Goal: Check status: Check status

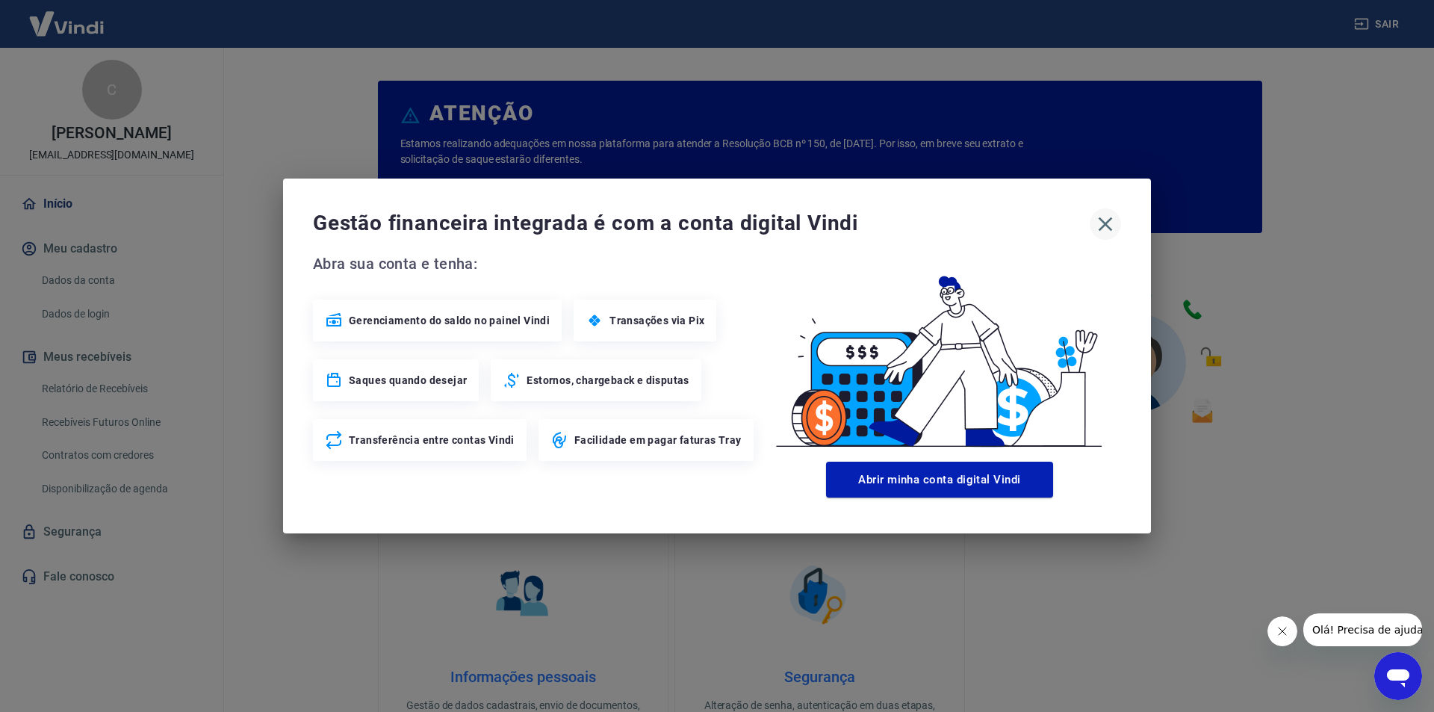
click at [1109, 220] on icon "button" at bounding box center [1105, 224] width 14 height 14
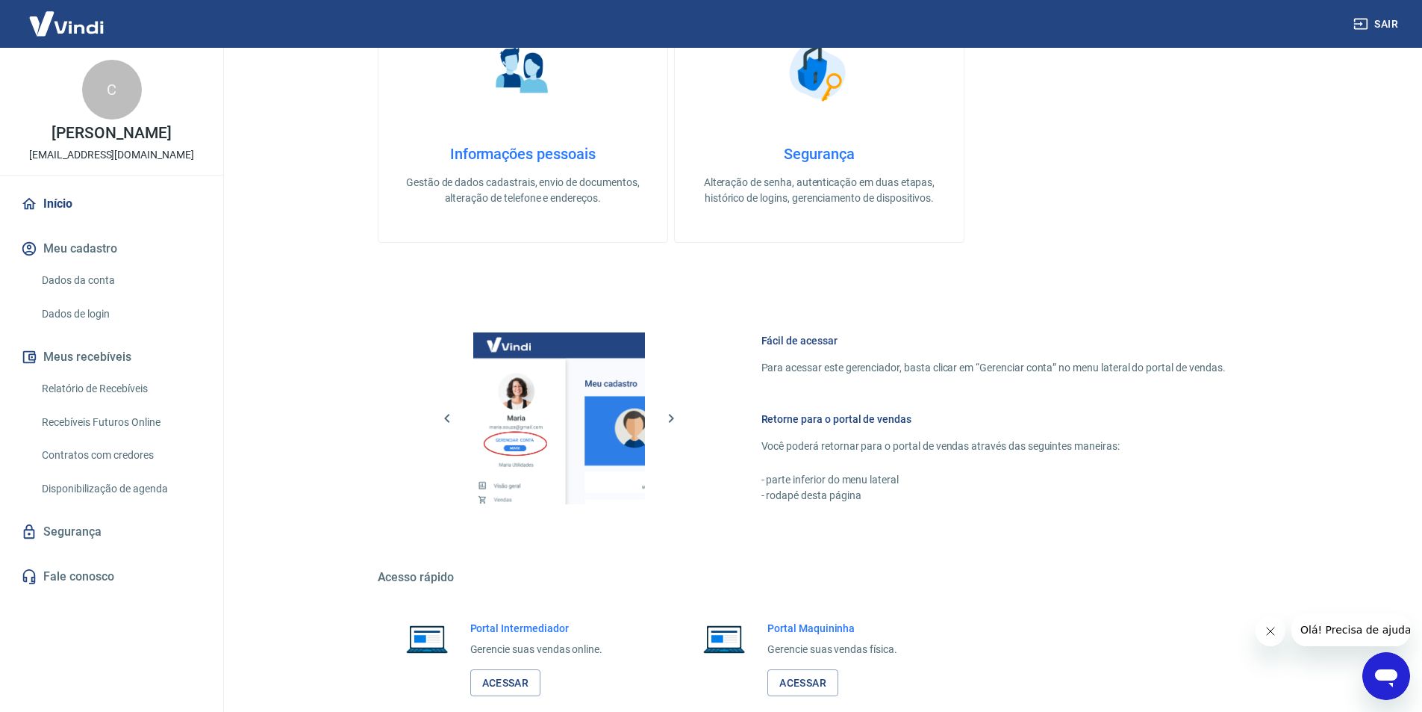
scroll to position [607, 0]
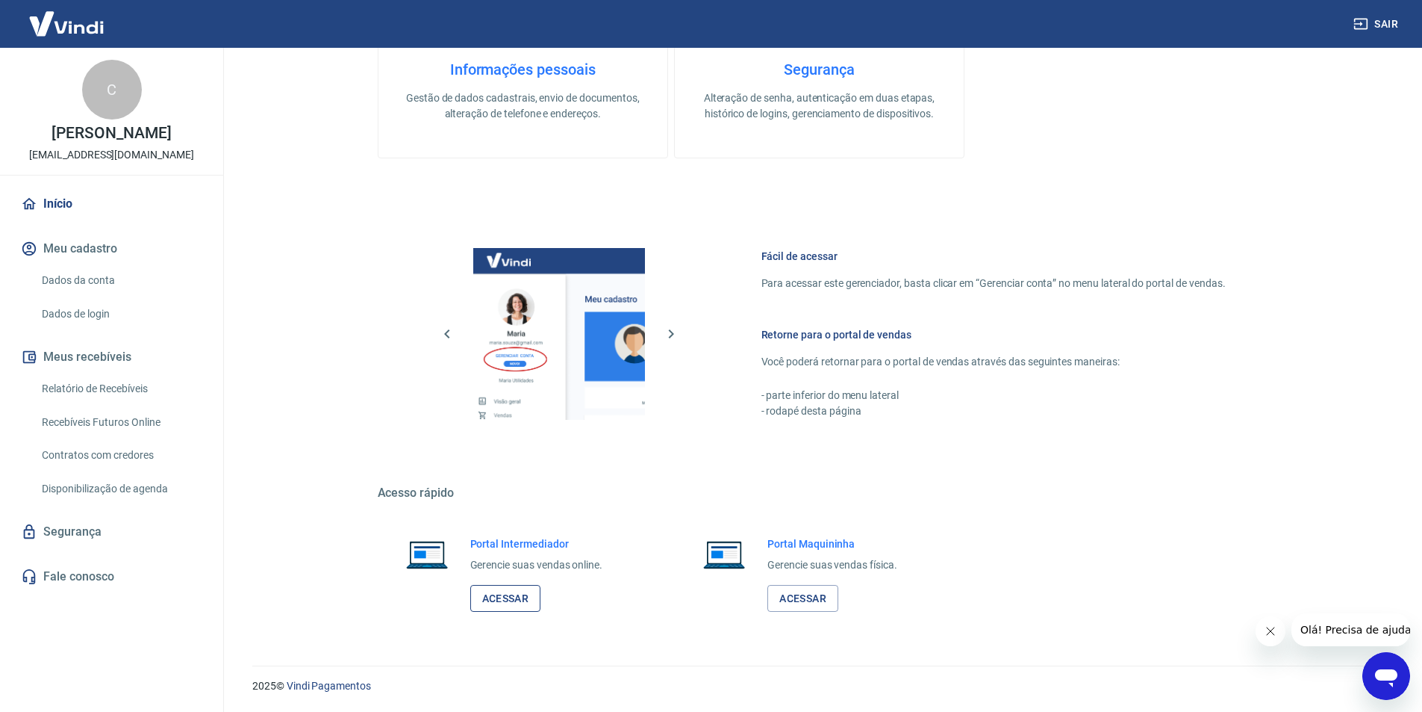
click at [513, 600] on link "Acessar" at bounding box center [505, 599] width 71 height 28
click at [130, 385] on link "Relatório de Recebíveis" at bounding box center [120, 388] width 169 height 31
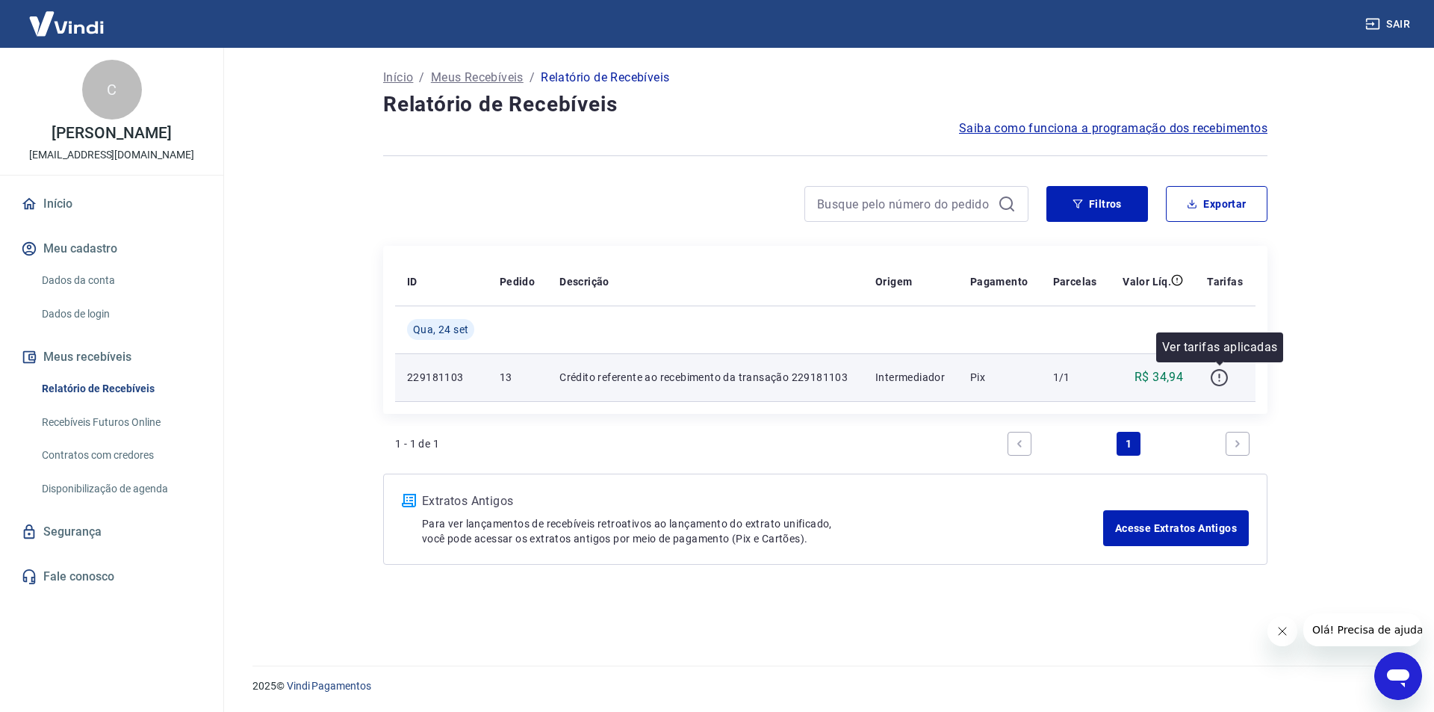
click at [1222, 373] on icon "button" at bounding box center [1219, 377] width 19 height 19
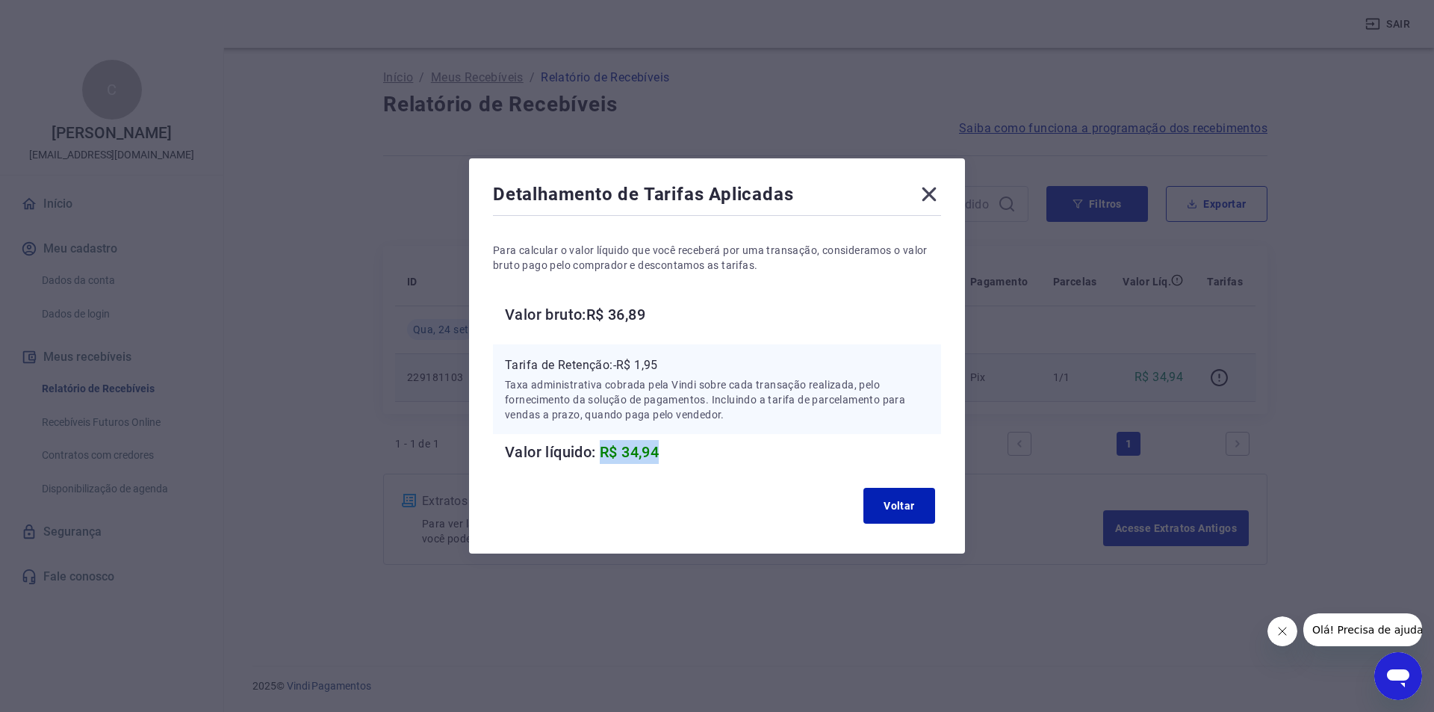
drag, startPoint x: 673, startPoint y: 449, endPoint x: 600, endPoint y: 452, distance: 72.5
click at [600, 452] on h6 "Valor líquido: R$ 34,94" at bounding box center [723, 452] width 436 height 24
click at [930, 196] on icon at bounding box center [929, 194] width 14 height 14
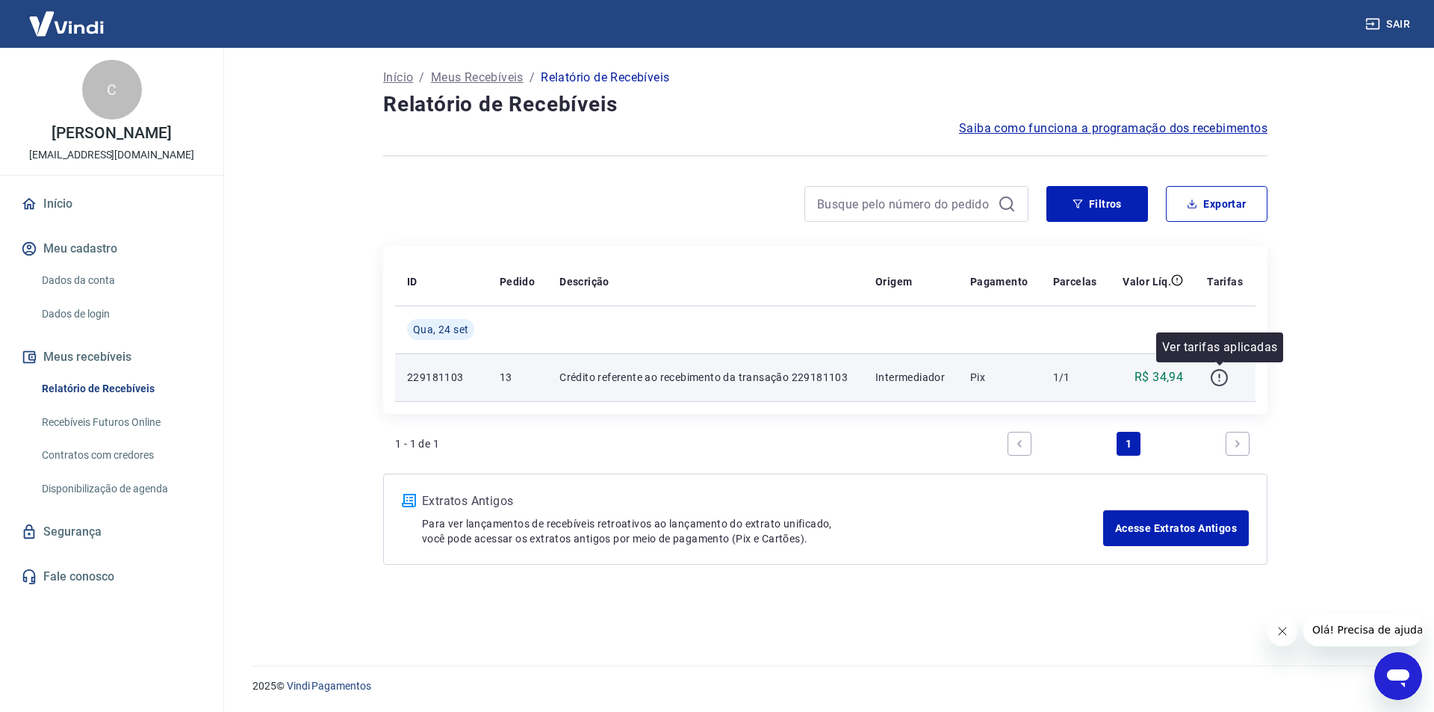
click at [1222, 375] on icon "button" at bounding box center [1219, 377] width 19 height 19
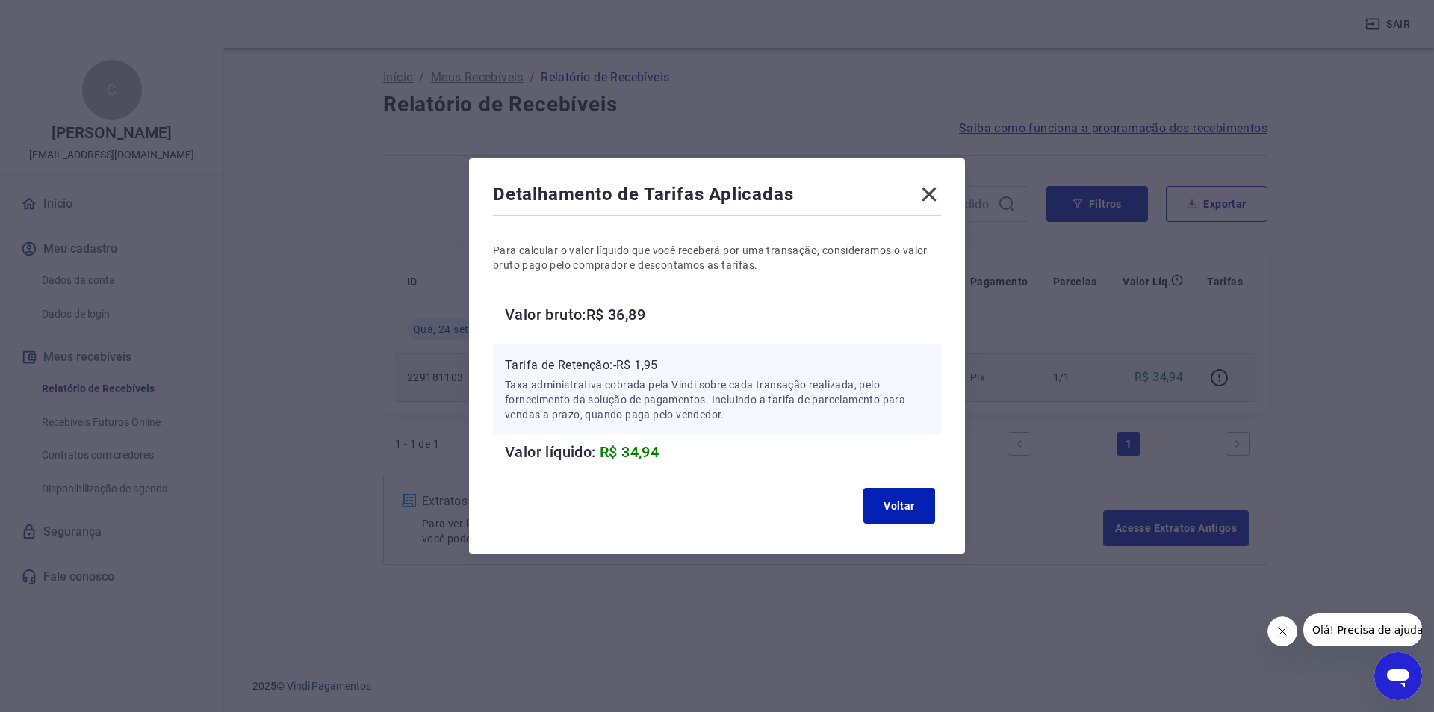
click at [939, 193] on icon at bounding box center [929, 194] width 24 height 24
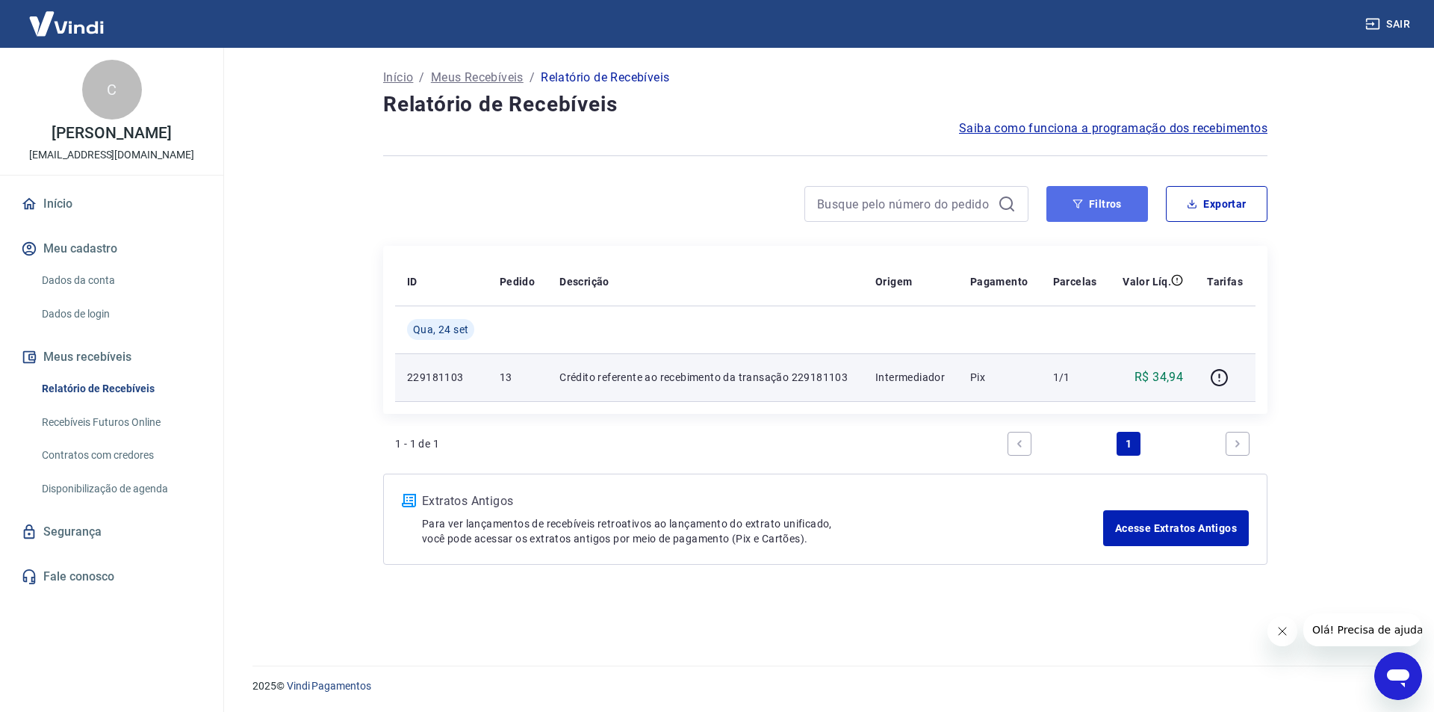
click at [1110, 203] on button "Filtros" at bounding box center [1097, 204] width 102 height 36
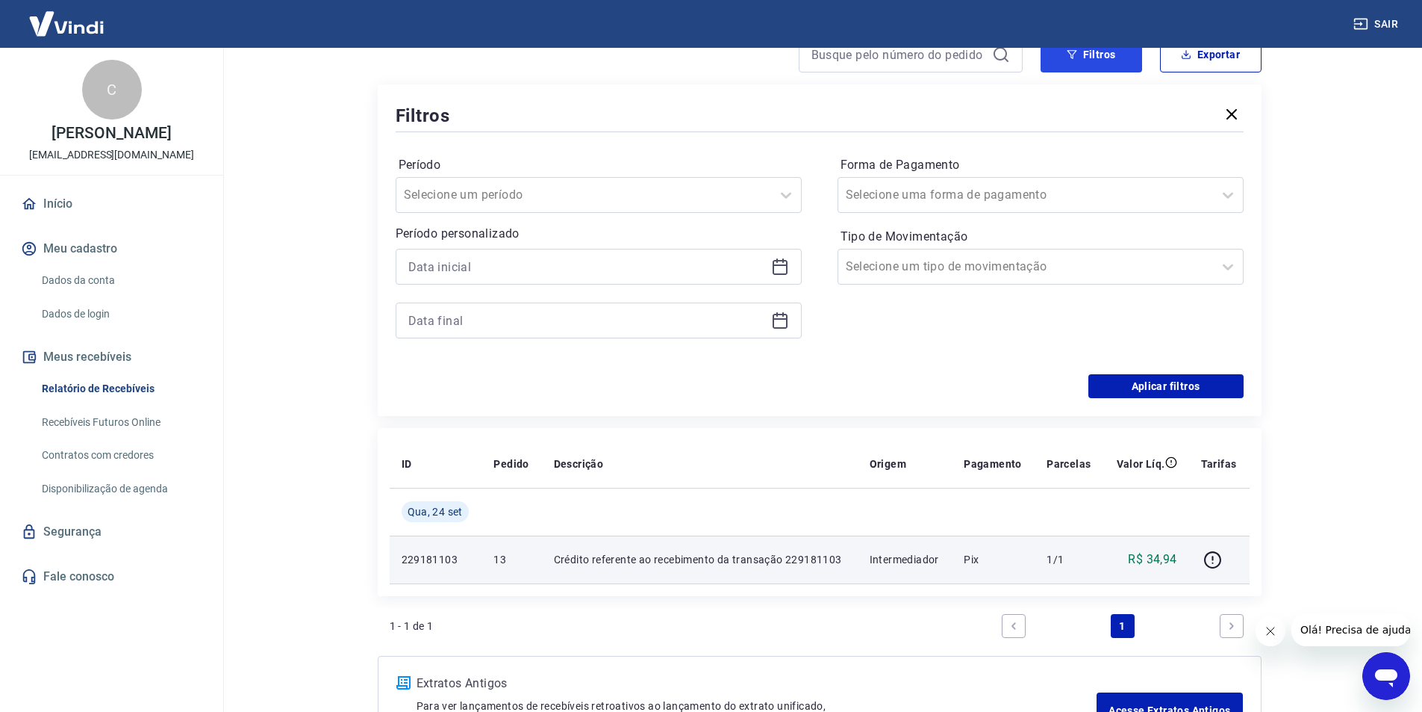
scroll to position [267, 0]
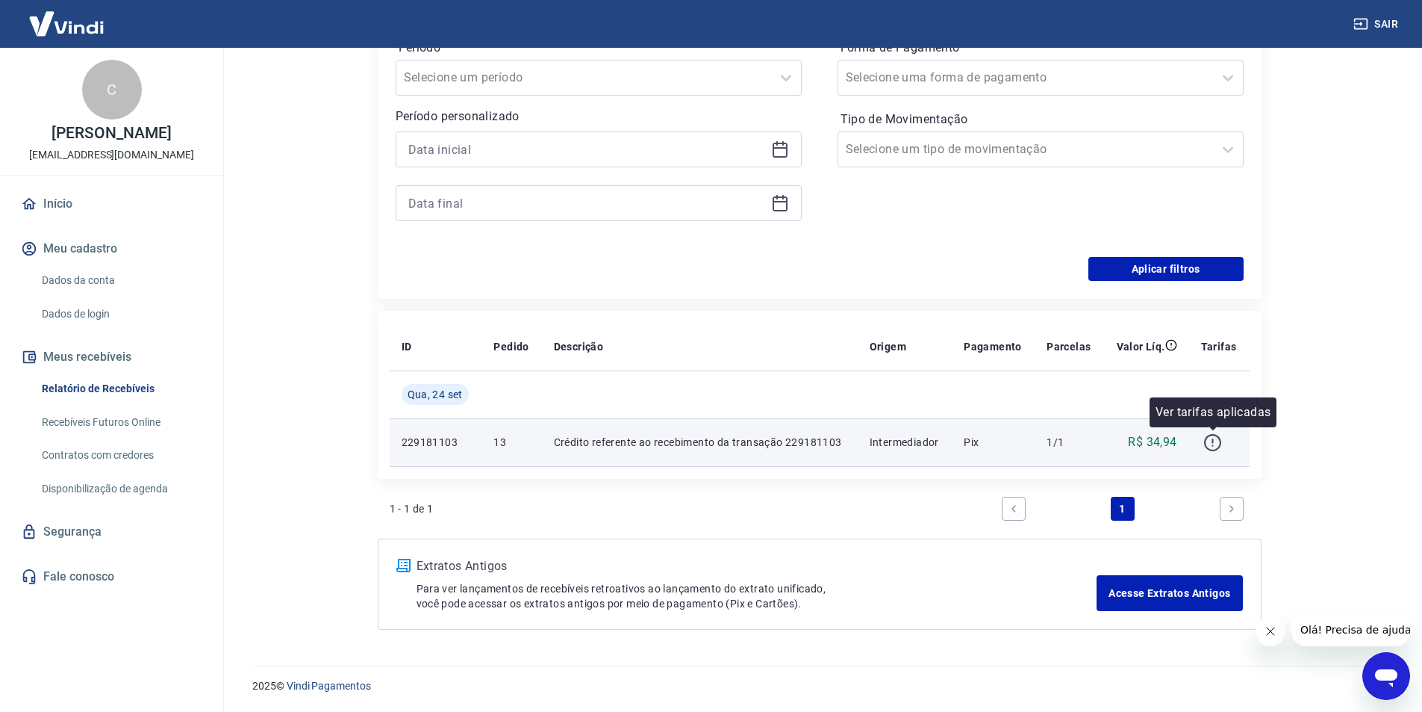
click at [1215, 440] on icon "button" at bounding box center [1213, 442] width 19 height 19
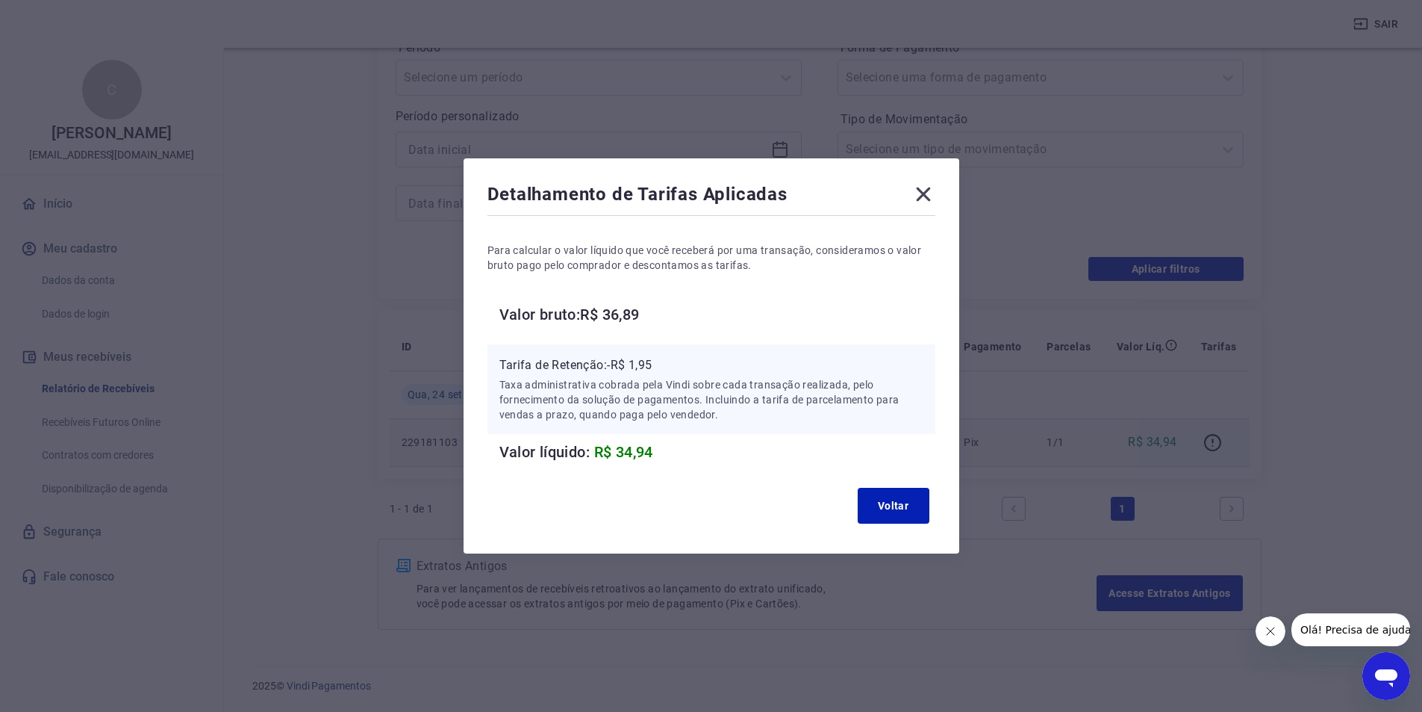
scroll to position [0, 0]
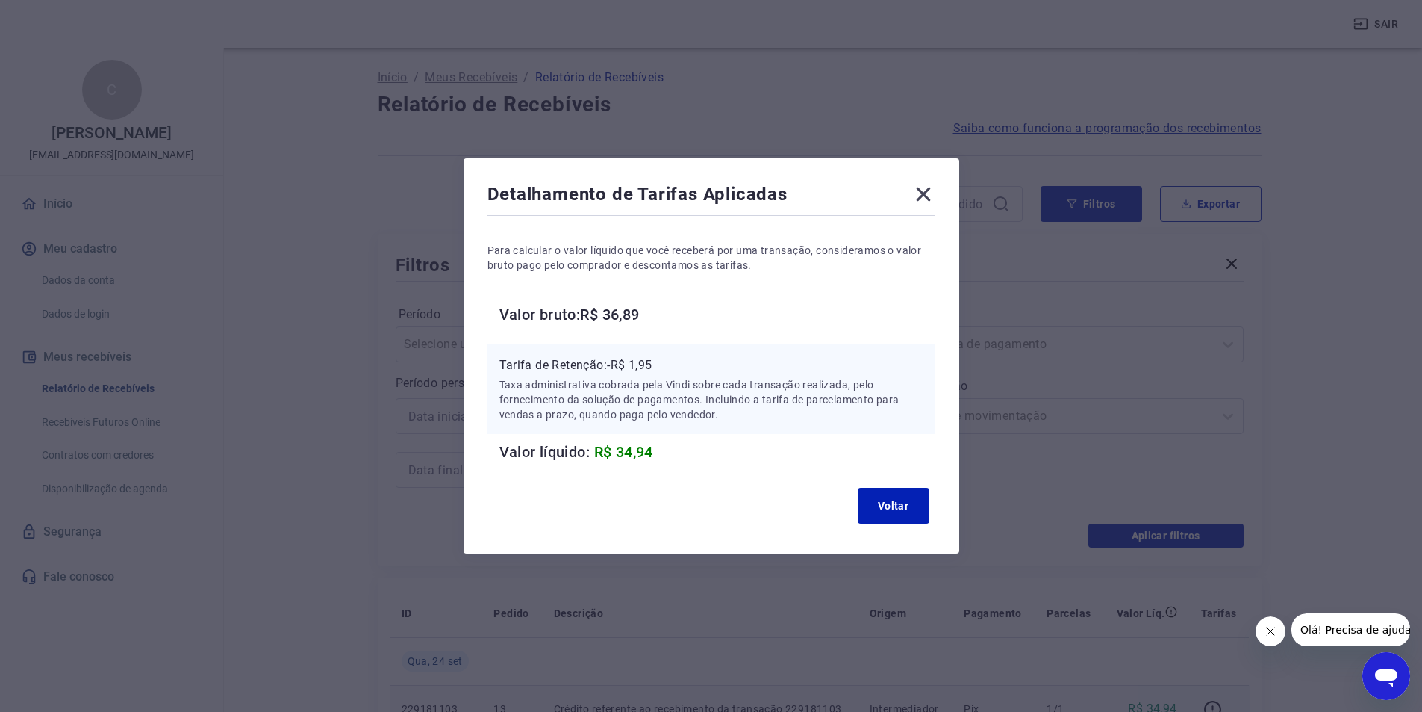
click at [930, 193] on icon at bounding box center [923, 194] width 14 height 14
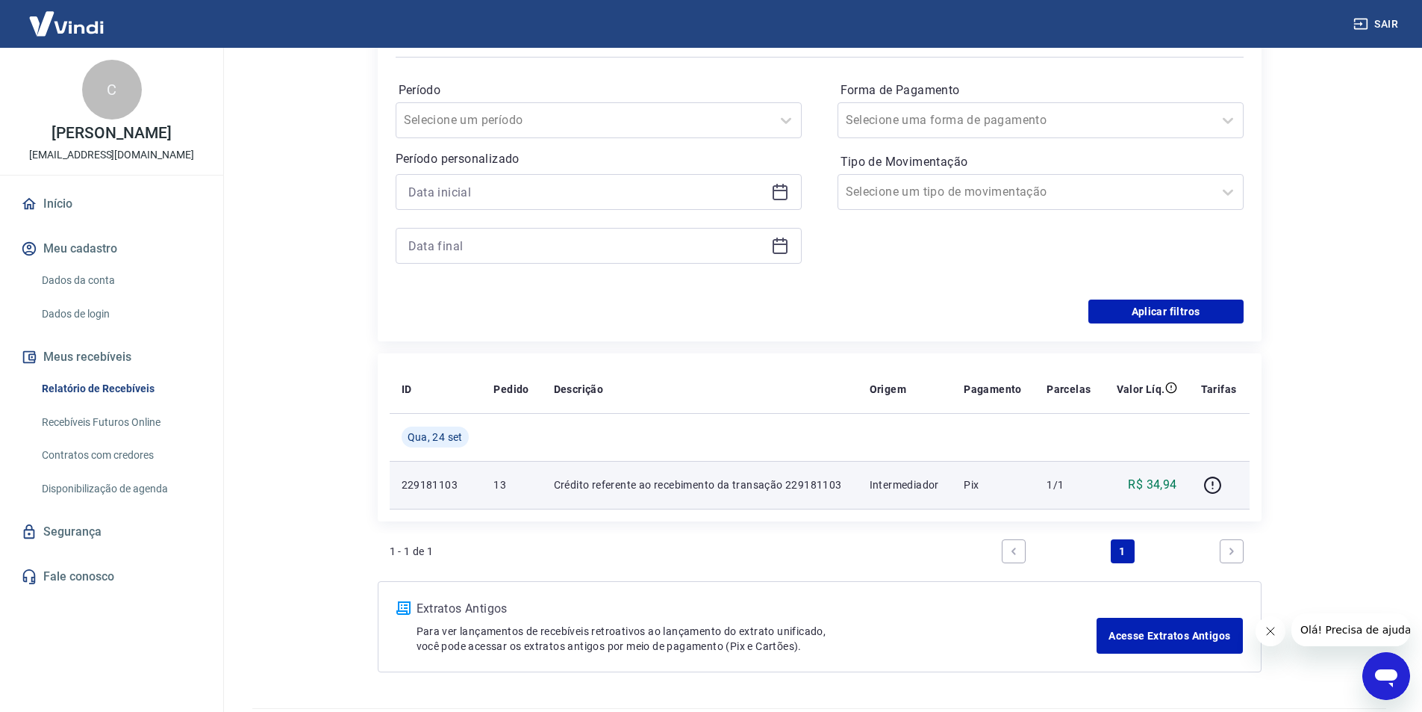
scroll to position [267, 0]
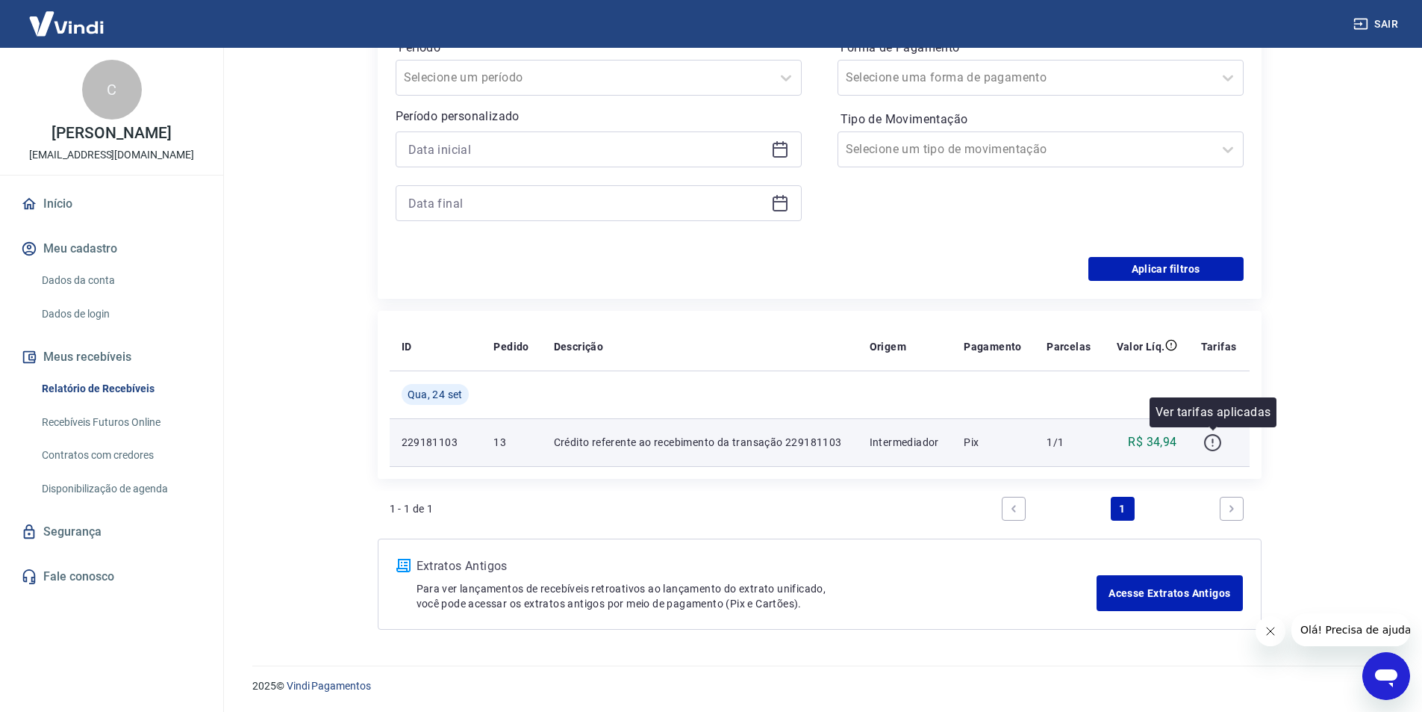
click at [1215, 442] on icon "button" at bounding box center [1213, 442] width 19 height 19
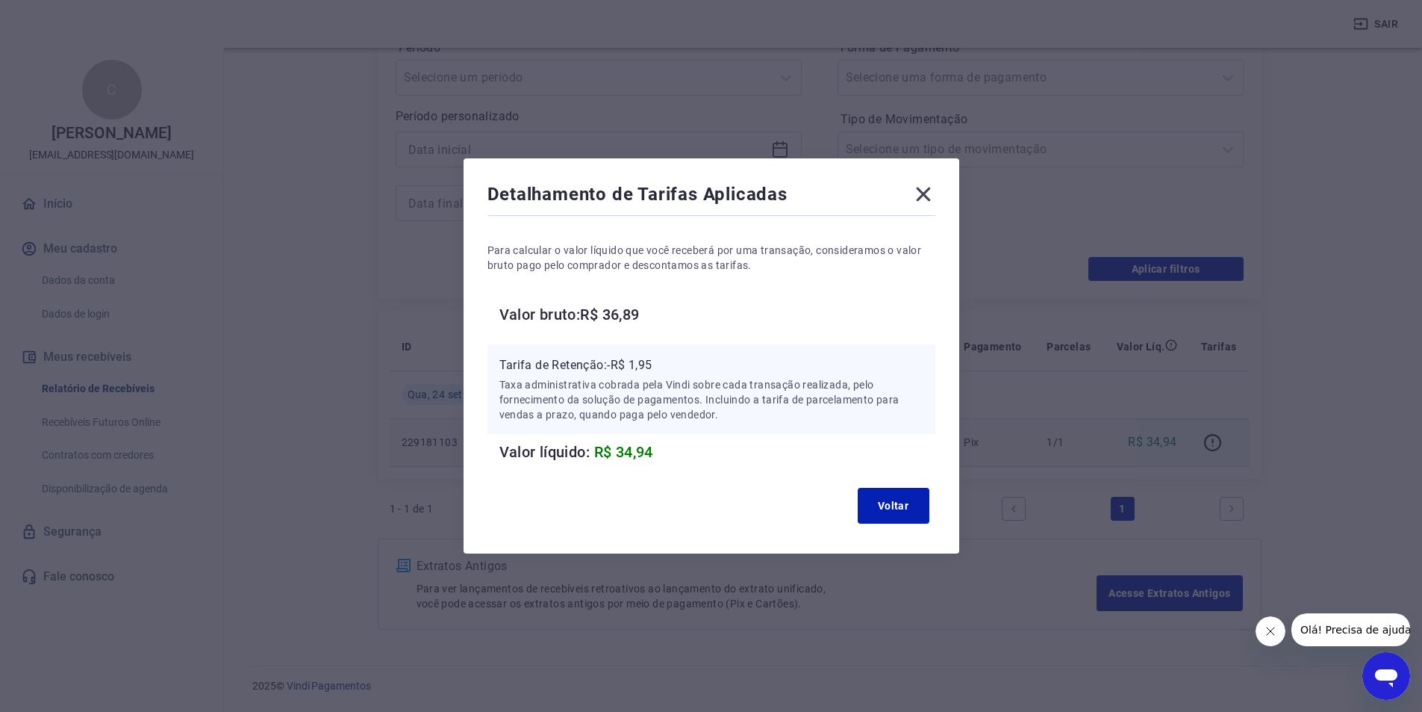
click at [928, 196] on icon at bounding box center [923, 194] width 14 height 14
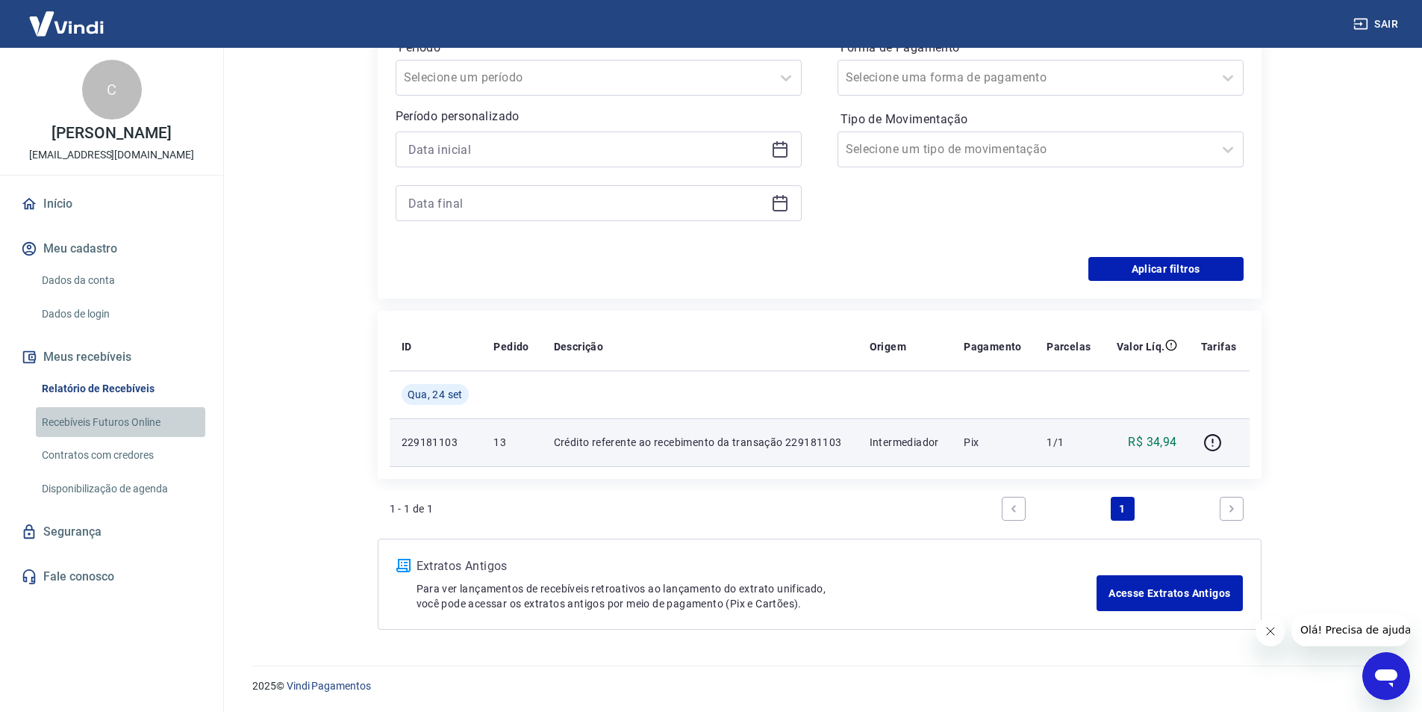
click at [124, 420] on link "Recebíveis Futuros Online" at bounding box center [120, 422] width 169 height 31
drag, startPoint x: 127, startPoint y: 385, endPoint x: 117, endPoint y: 416, distance: 32.1
click at [128, 385] on link "Relatório de Recebíveis" at bounding box center [120, 388] width 169 height 31
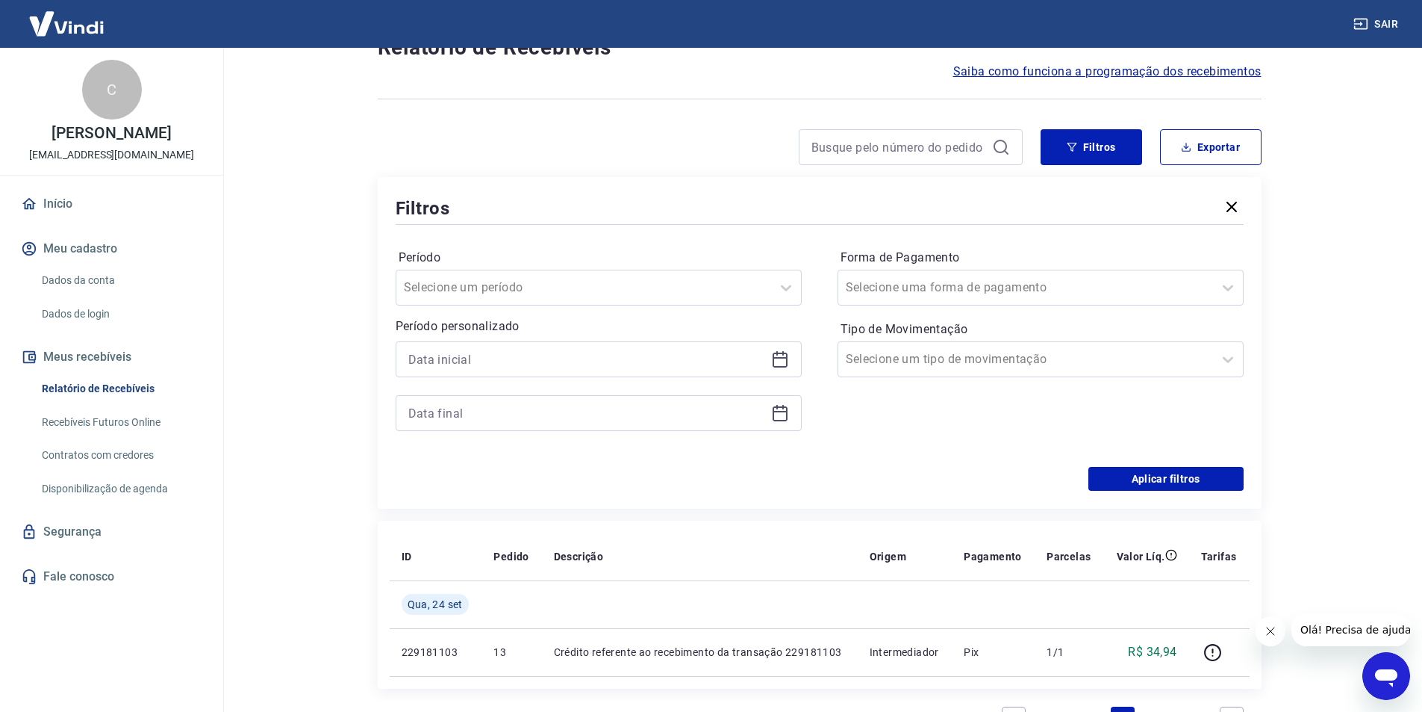
scroll to position [267, 0]
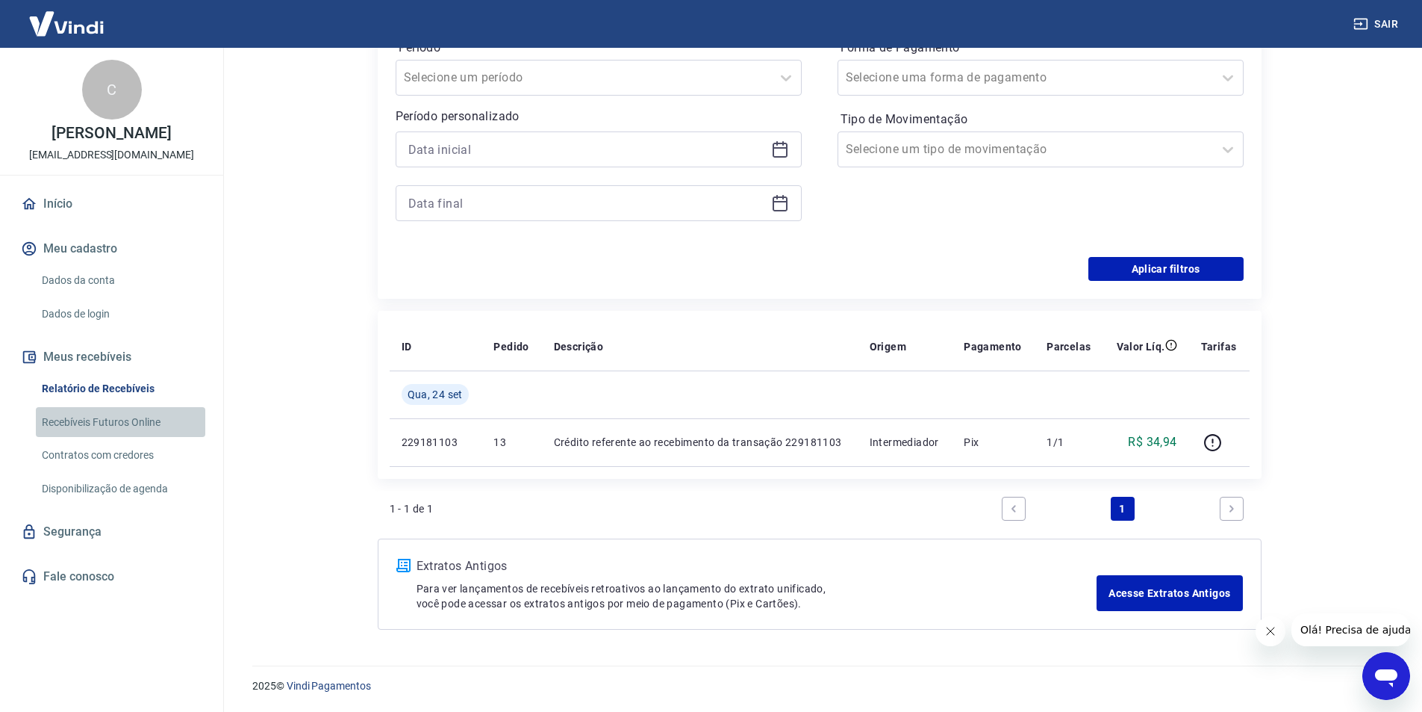
click at [117, 417] on link "Recebíveis Futuros Online" at bounding box center [120, 422] width 169 height 31
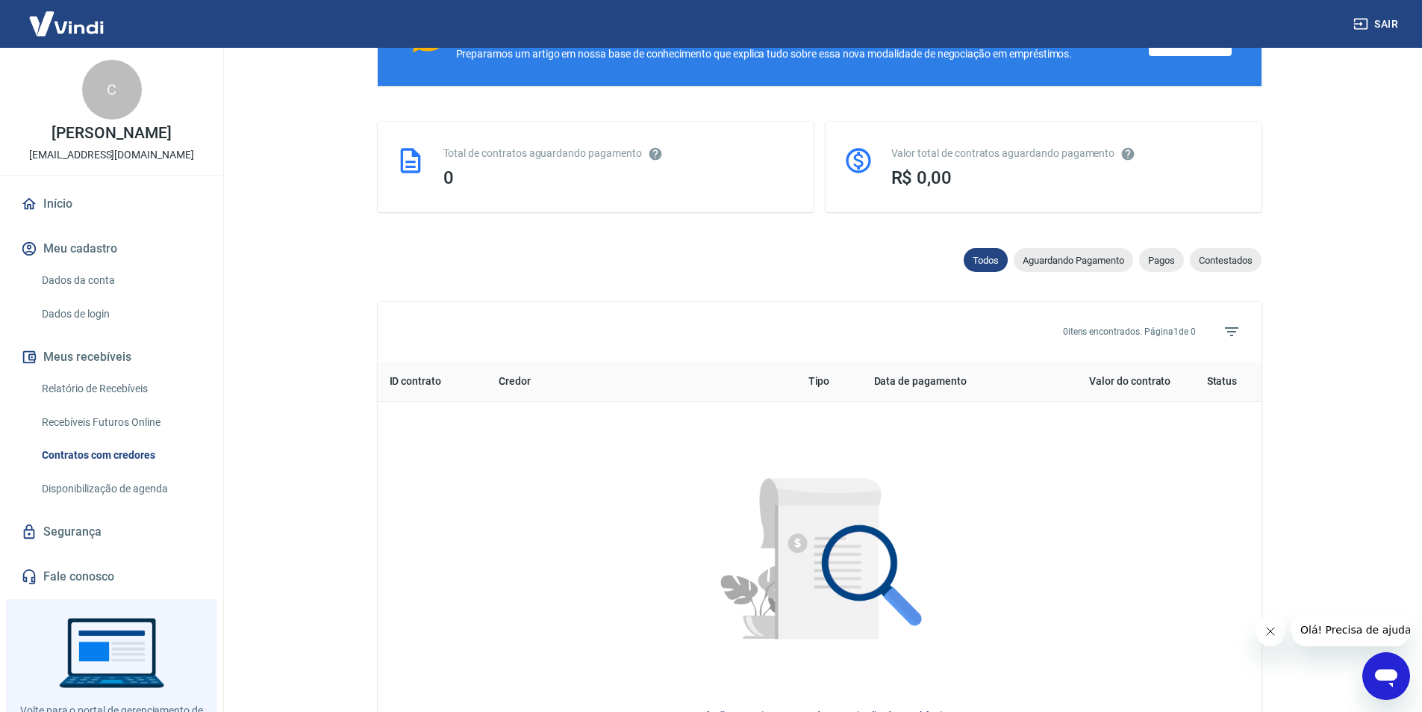
scroll to position [225, 0]
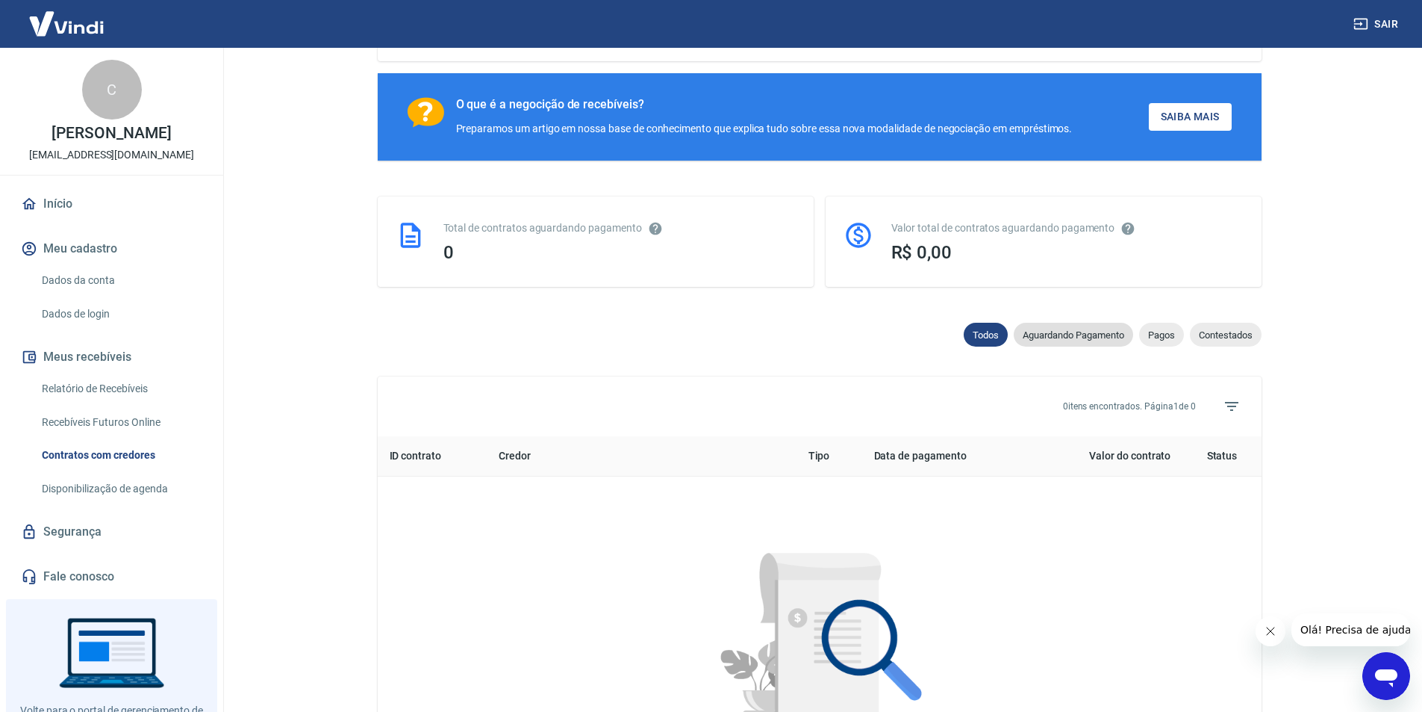
click at [1074, 340] on span "Aguardando Pagamento" at bounding box center [1073, 334] width 119 height 11
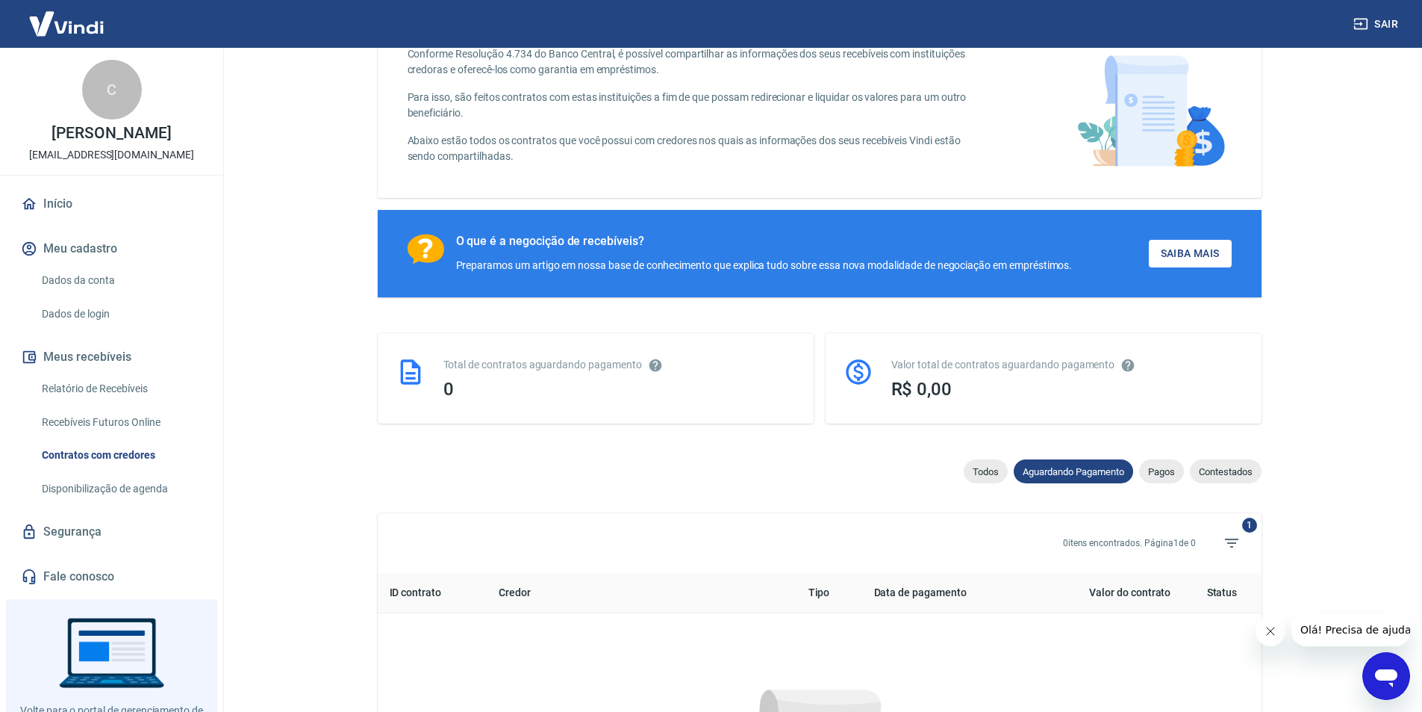
scroll to position [225, 0]
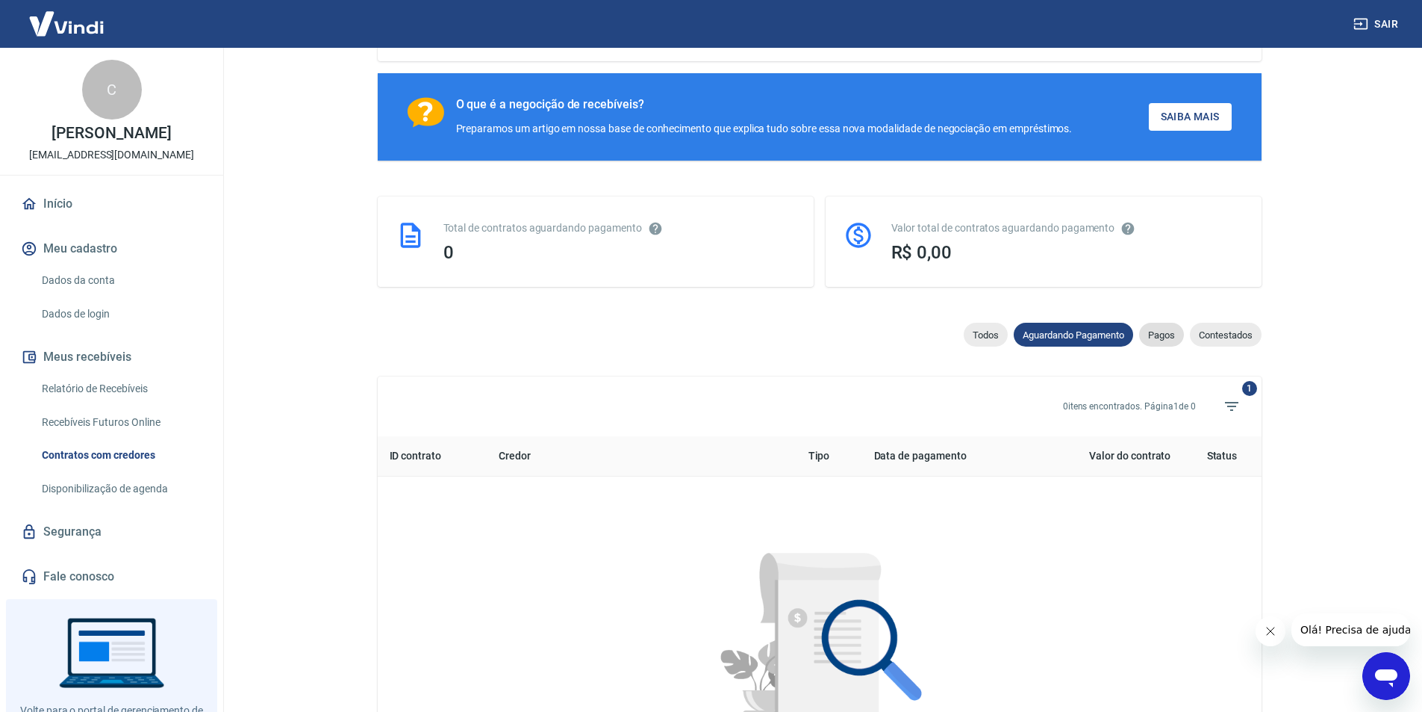
click at [1154, 340] on span "Pagos" at bounding box center [1161, 334] width 45 height 11
select select "paid"
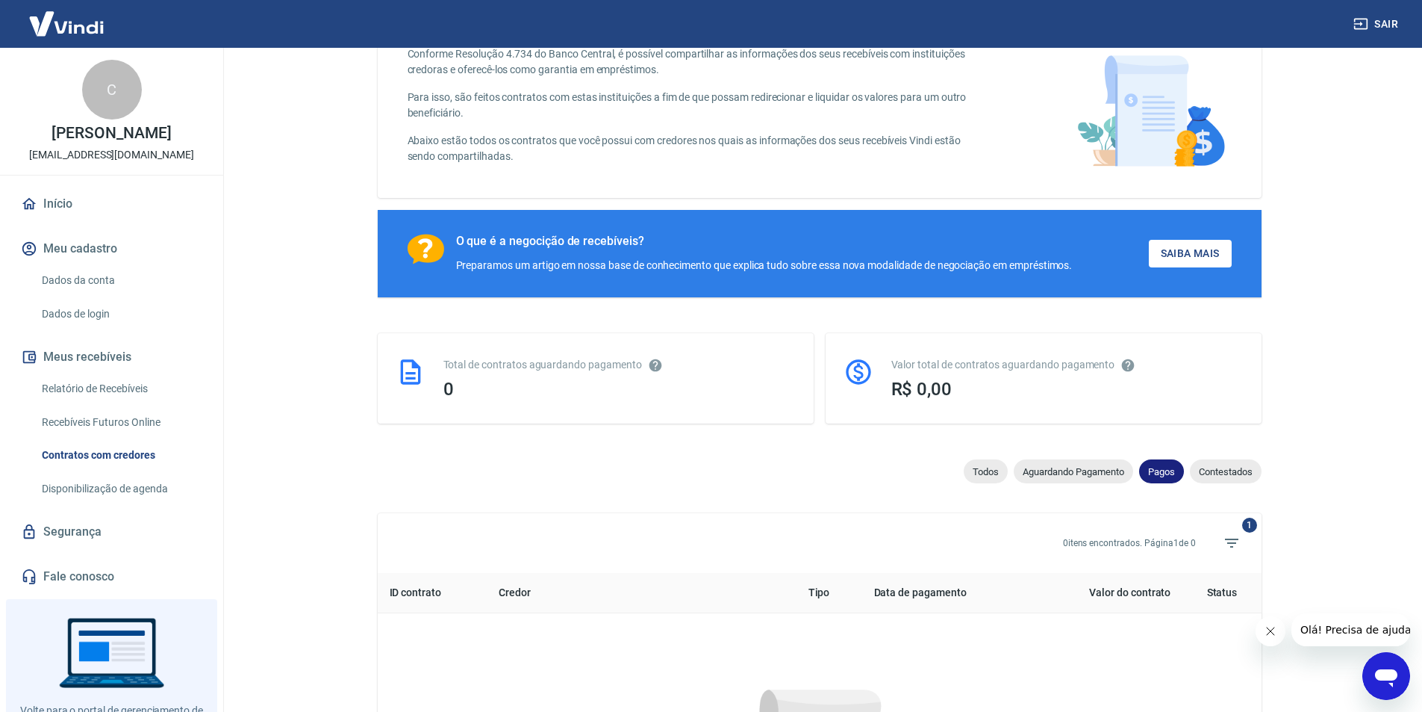
scroll to position [225, 0]
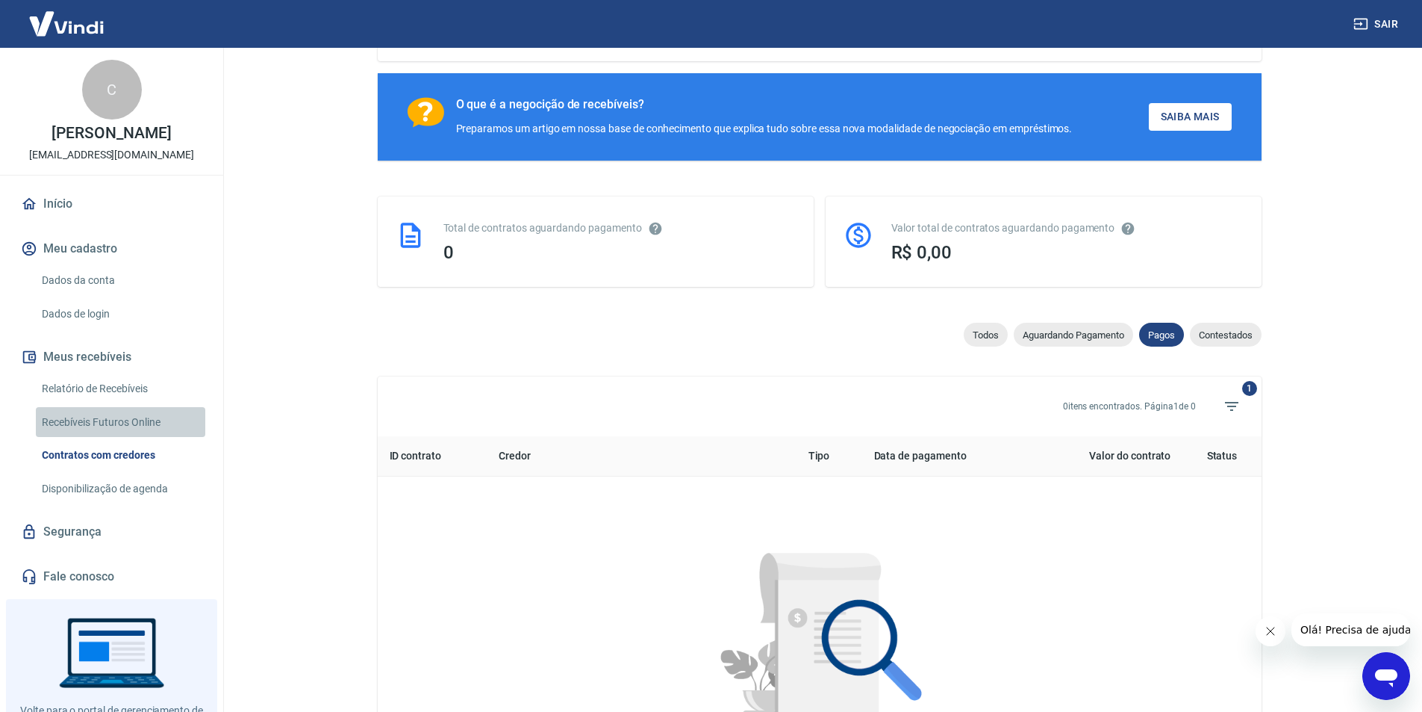
click at [122, 420] on link "Recebíveis Futuros Online" at bounding box center [120, 422] width 169 height 31
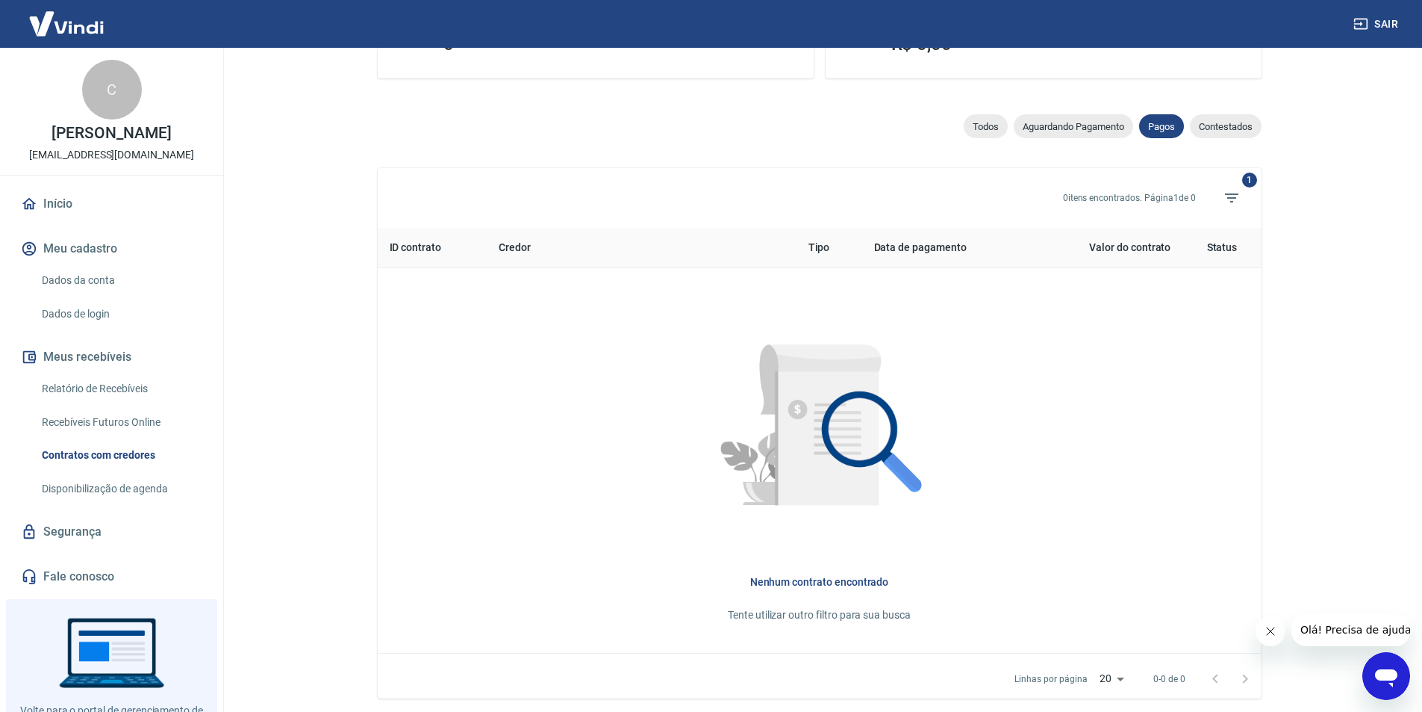
scroll to position [508, 0]
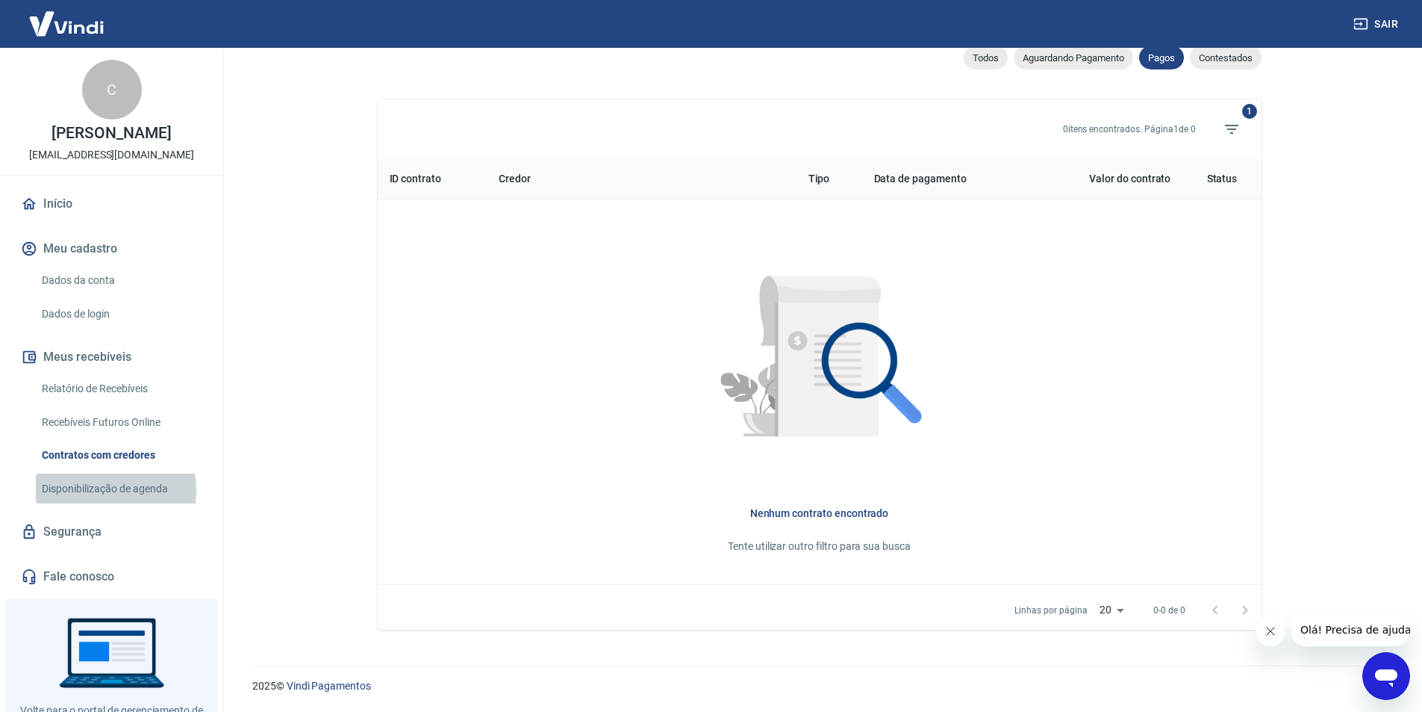
click at [101, 490] on link "Disponibilização de agenda" at bounding box center [120, 488] width 169 height 31
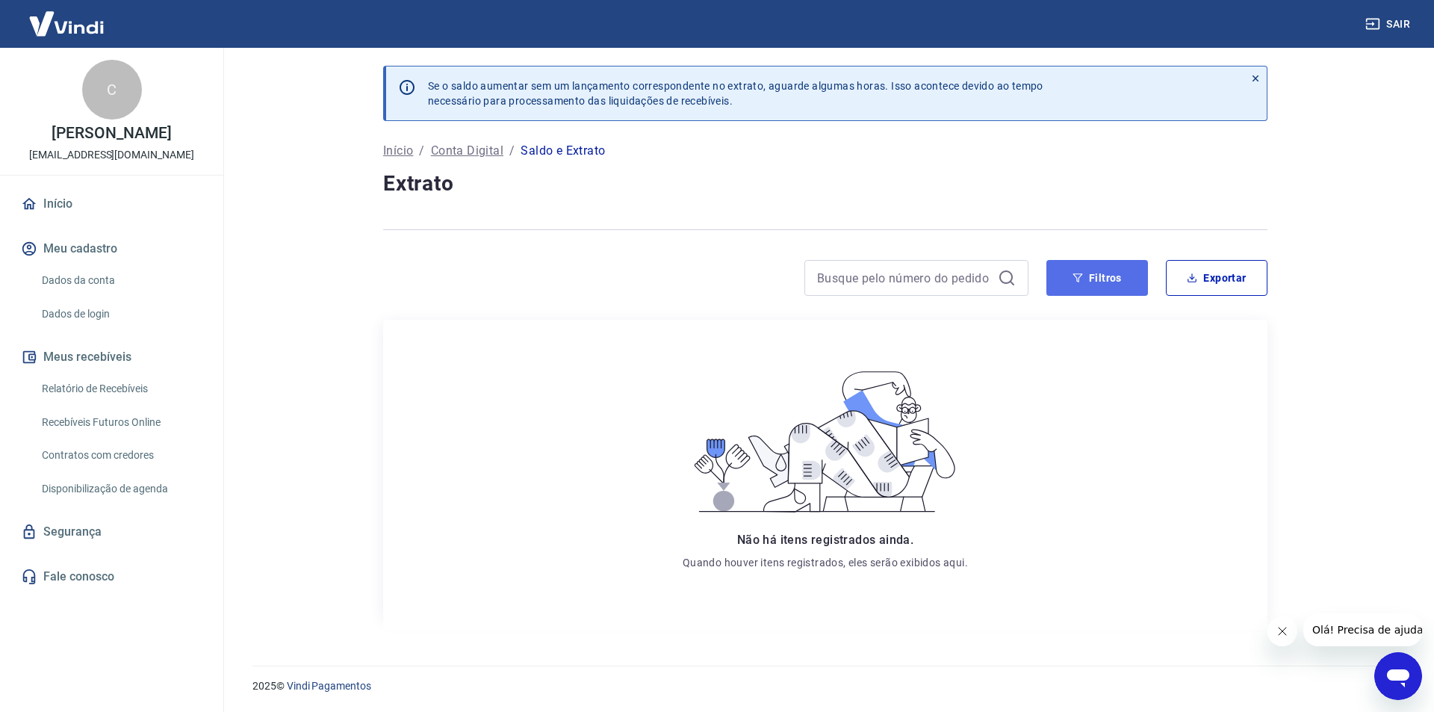
click at [1110, 275] on button "Filtros" at bounding box center [1097, 278] width 102 height 36
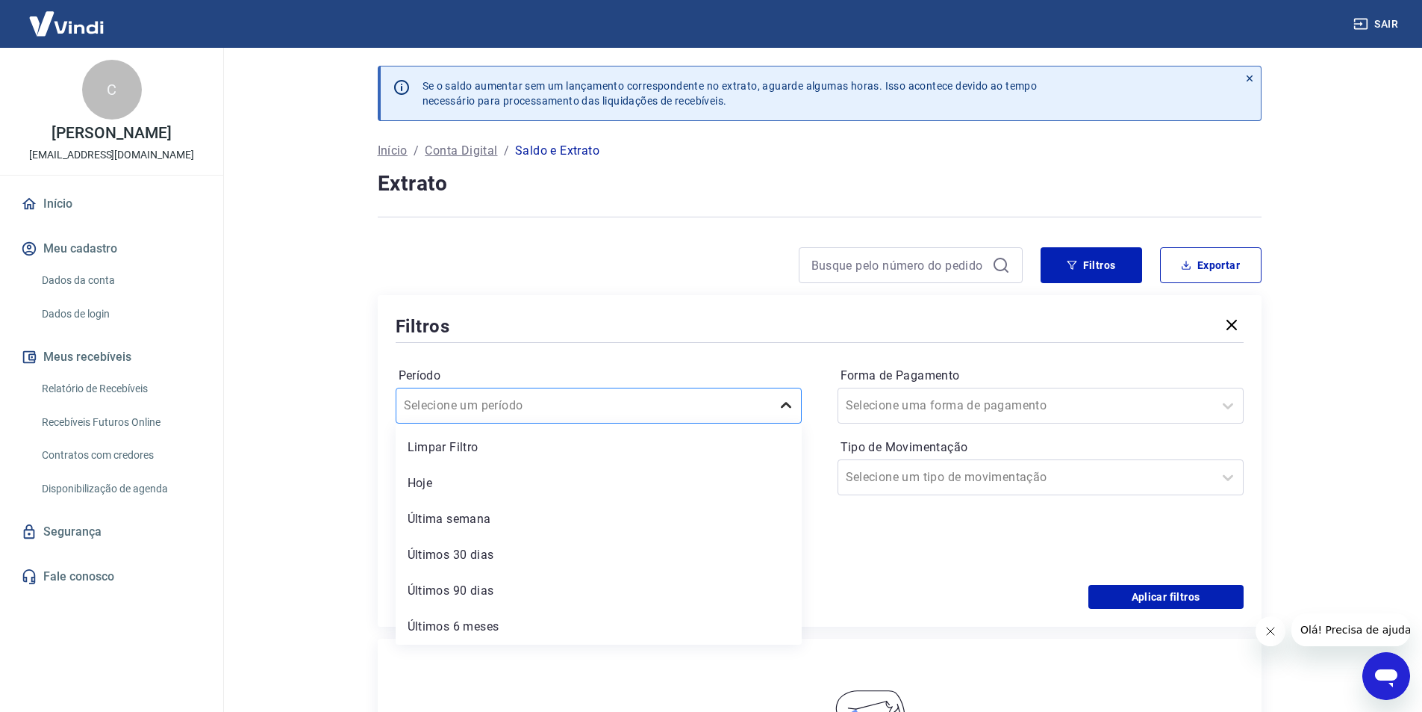
click at [783, 411] on icon at bounding box center [786, 405] width 18 height 18
click at [479, 518] on div "Última semana" at bounding box center [599, 519] width 406 height 30
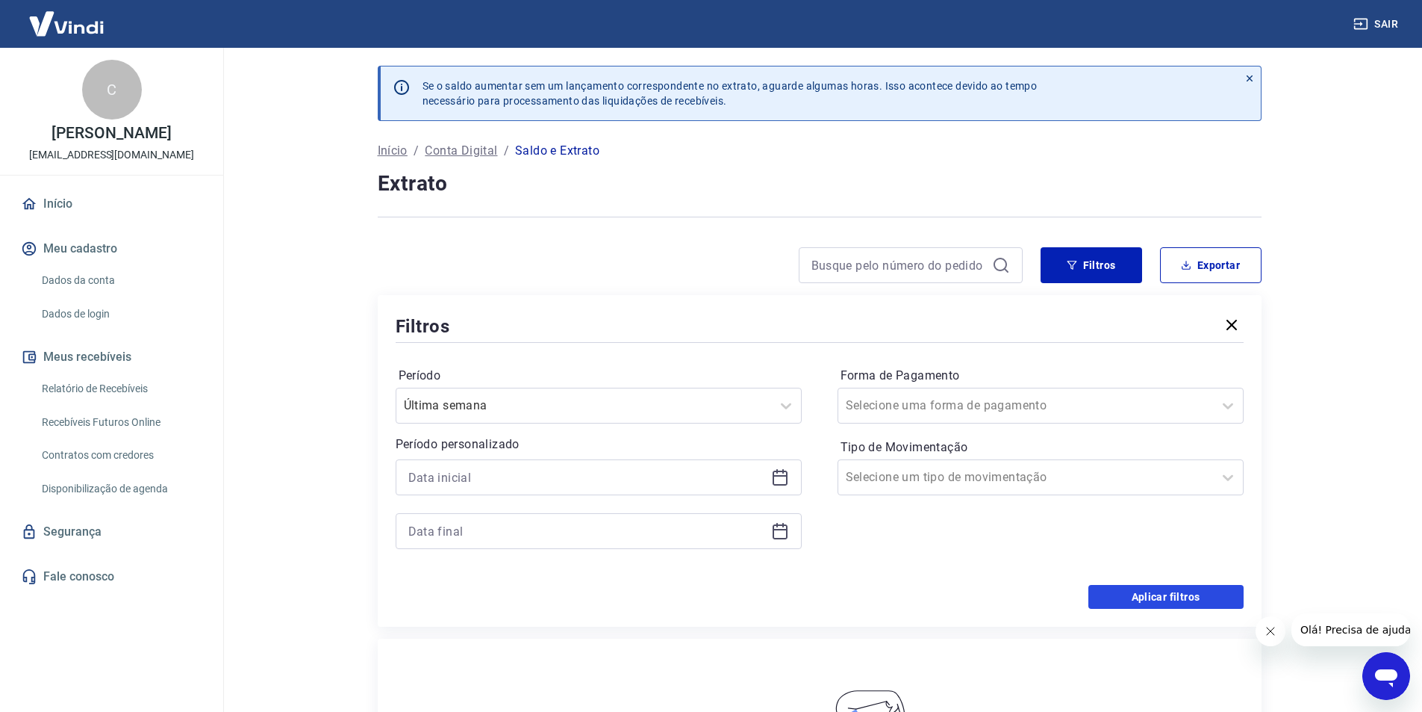
click at [1158, 597] on button "Aplicar filtros" at bounding box center [1166, 597] width 155 height 24
